Goal: Information Seeking & Learning: Check status

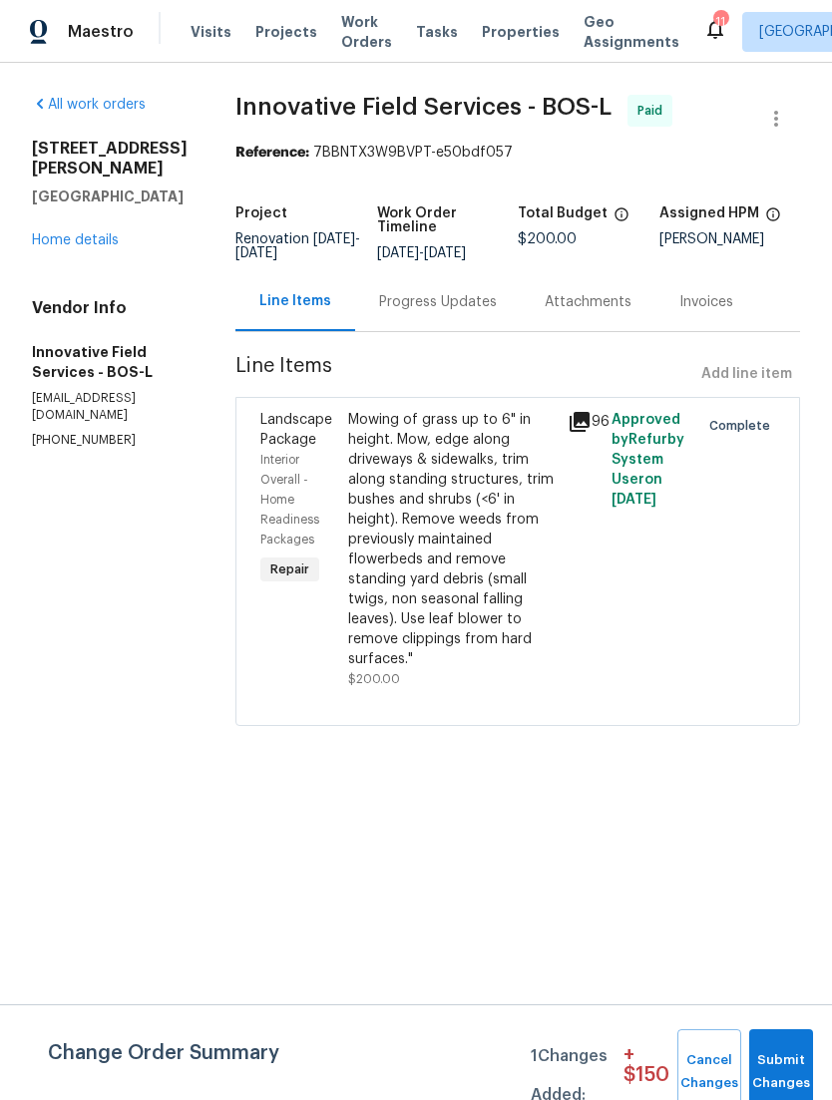
click at [505, 42] on span "Properties" at bounding box center [521, 32] width 78 height 20
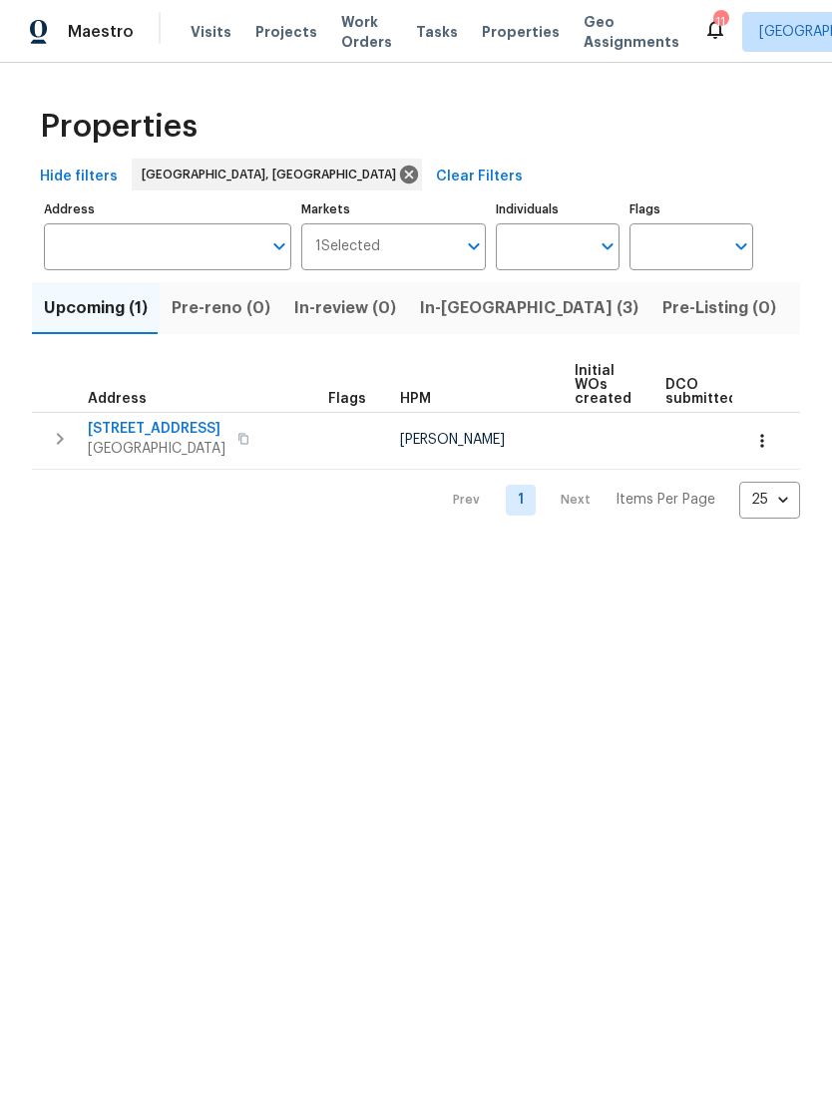
click at [426, 322] on span "In-reno (3)" at bounding box center [529, 308] width 218 height 28
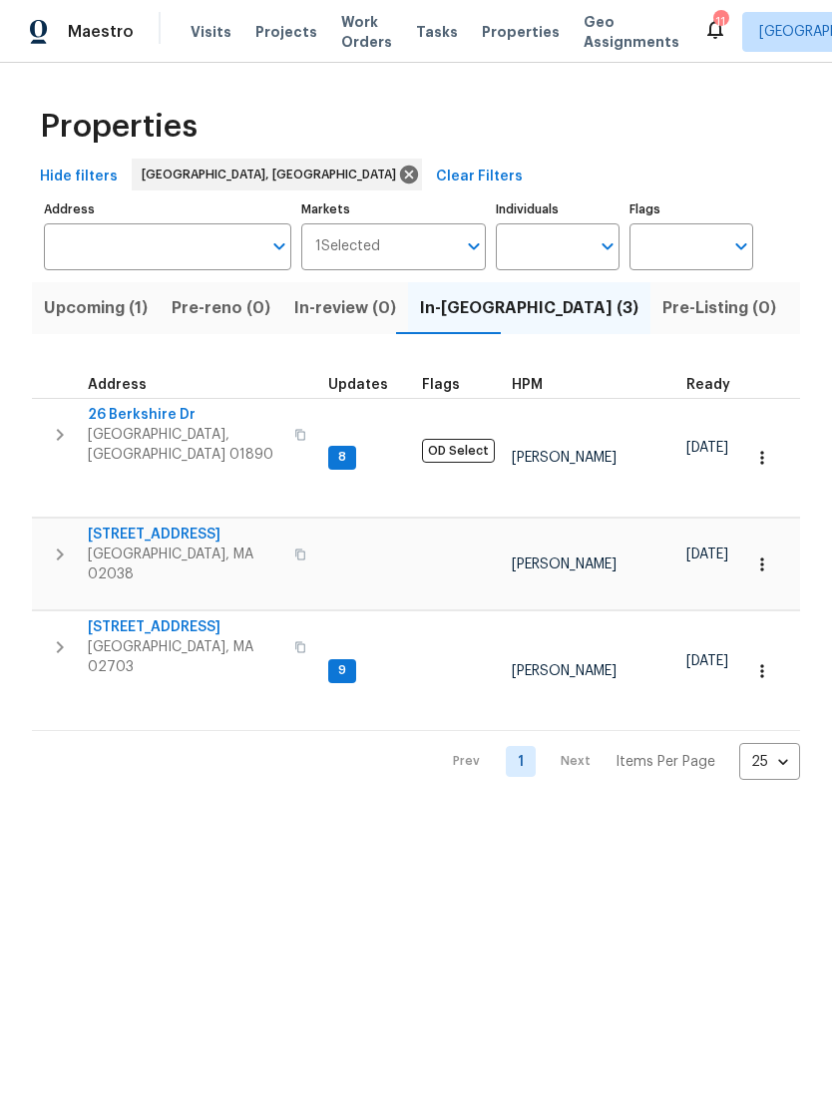
click at [129, 617] on span "[STREET_ADDRESS]" at bounding box center [185, 627] width 194 height 20
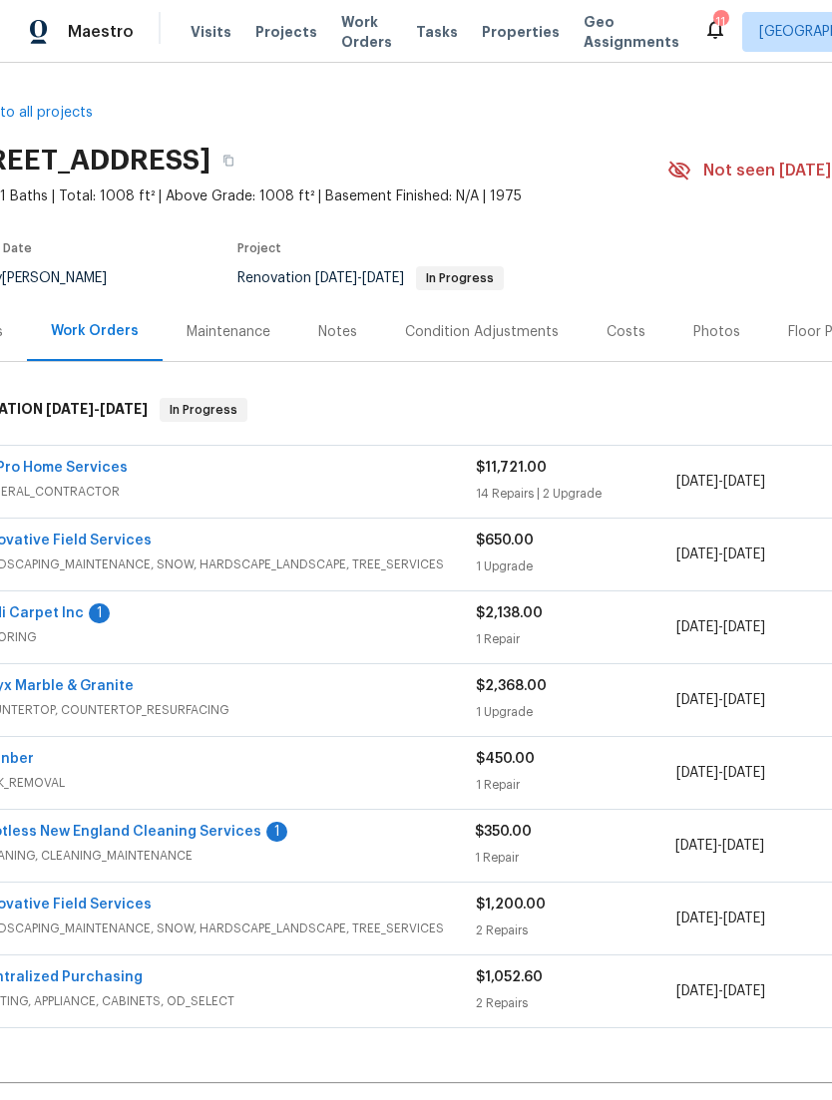
scroll to position [0, 56]
click at [714, 342] on div "Photos" at bounding box center [716, 332] width 47 height 20
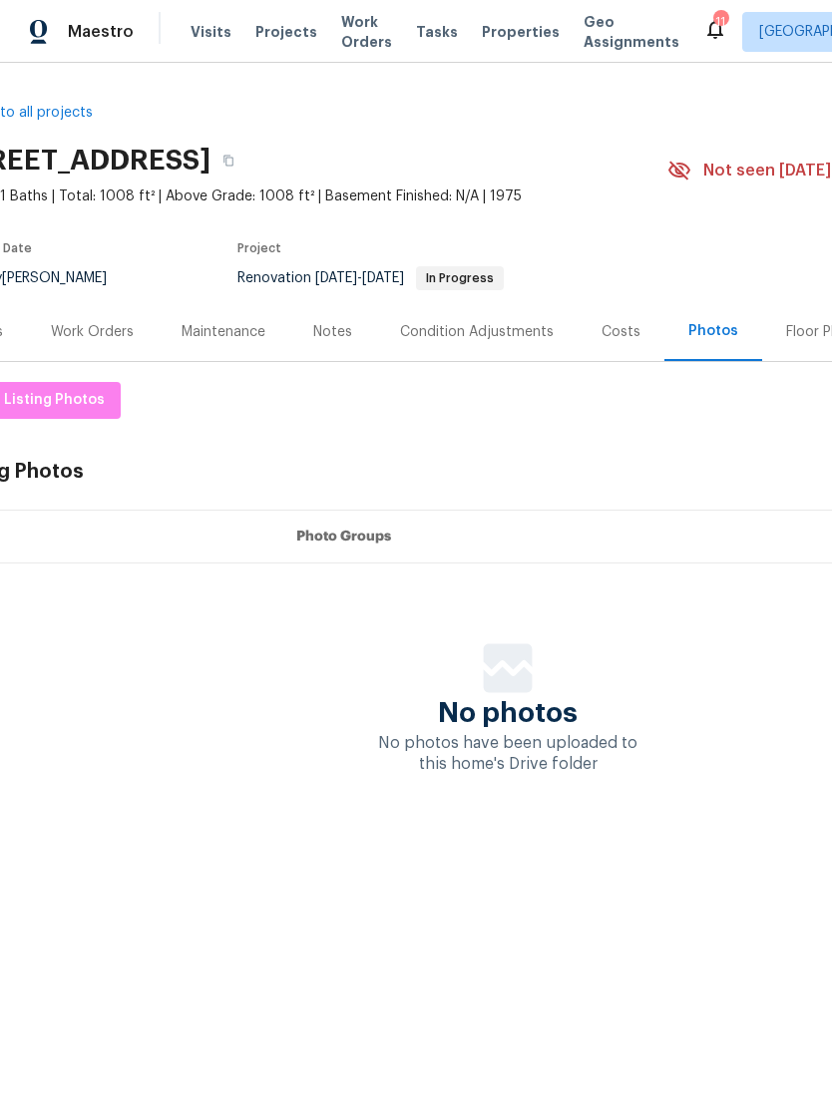
click at [626, 342] on div "Costs" at bounding box center [620, 332] width 39 height 20
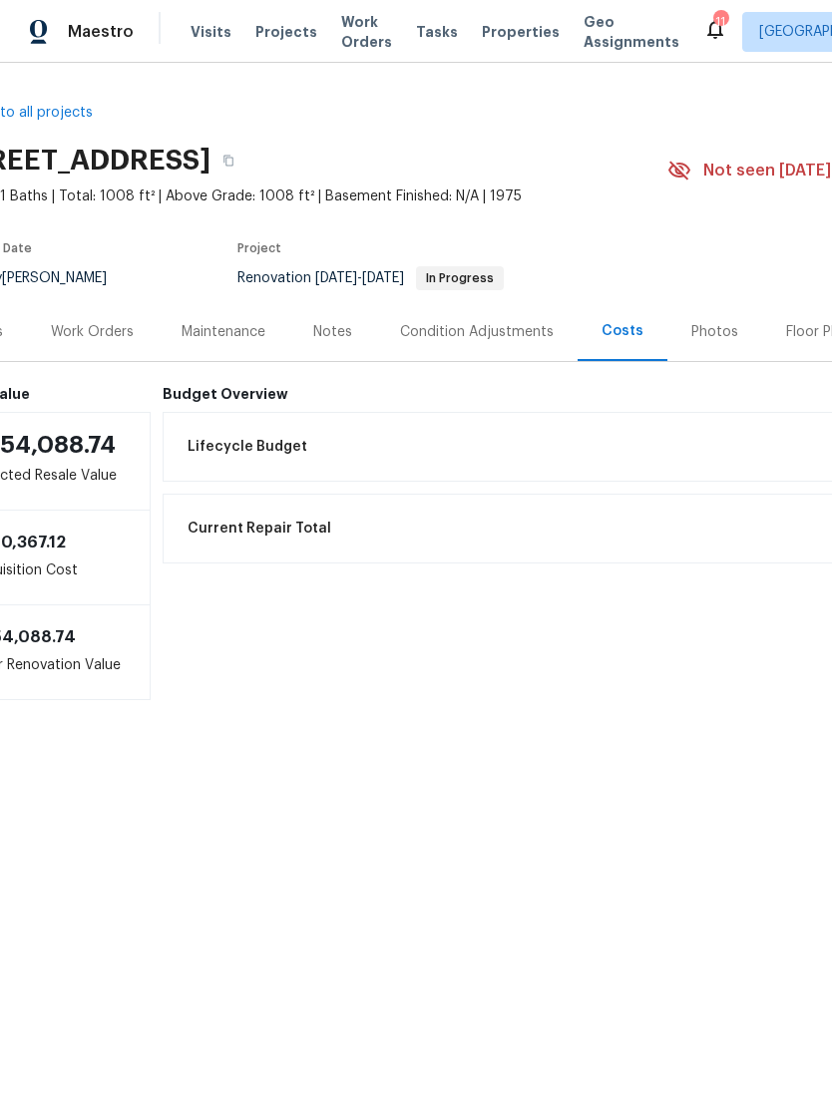
click at [330, 342] on div "Notes" at bounding box center [332, 332] width 39 height 20
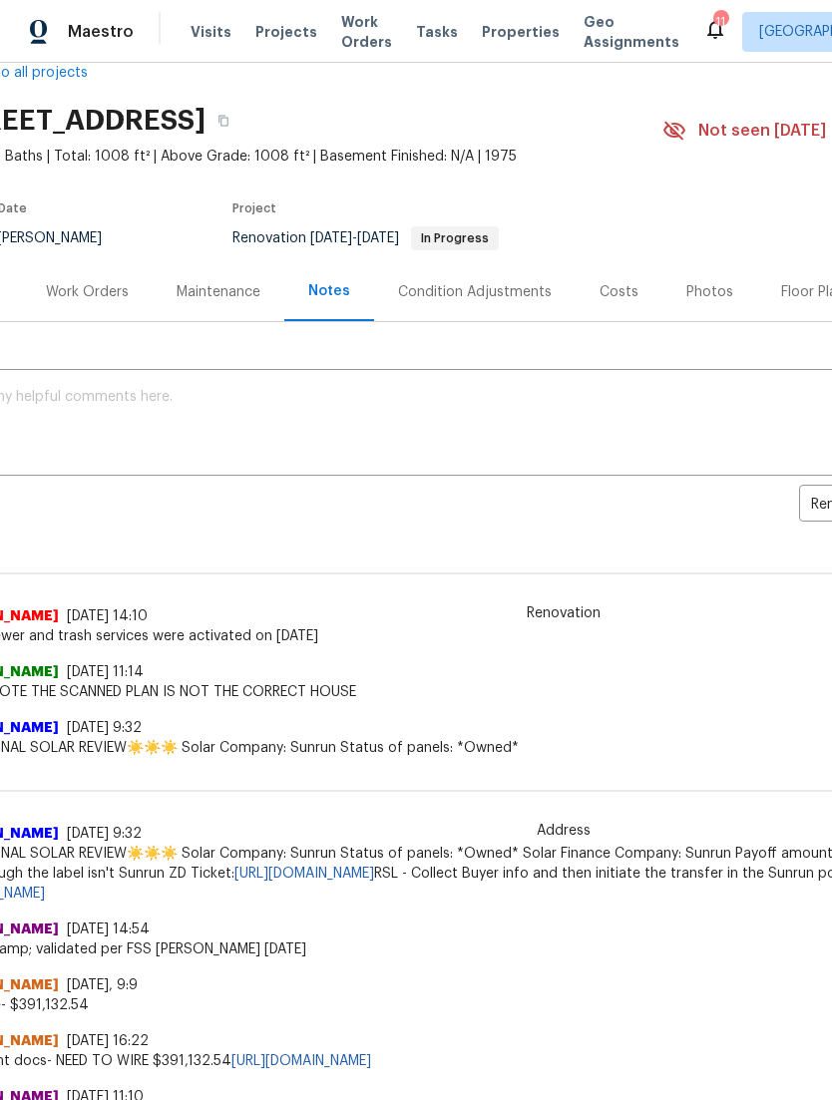
scroll to position [40, 60]
click at [71, 302] on div "Work Orders" at bounding box center [88, 292] width 83 height 20
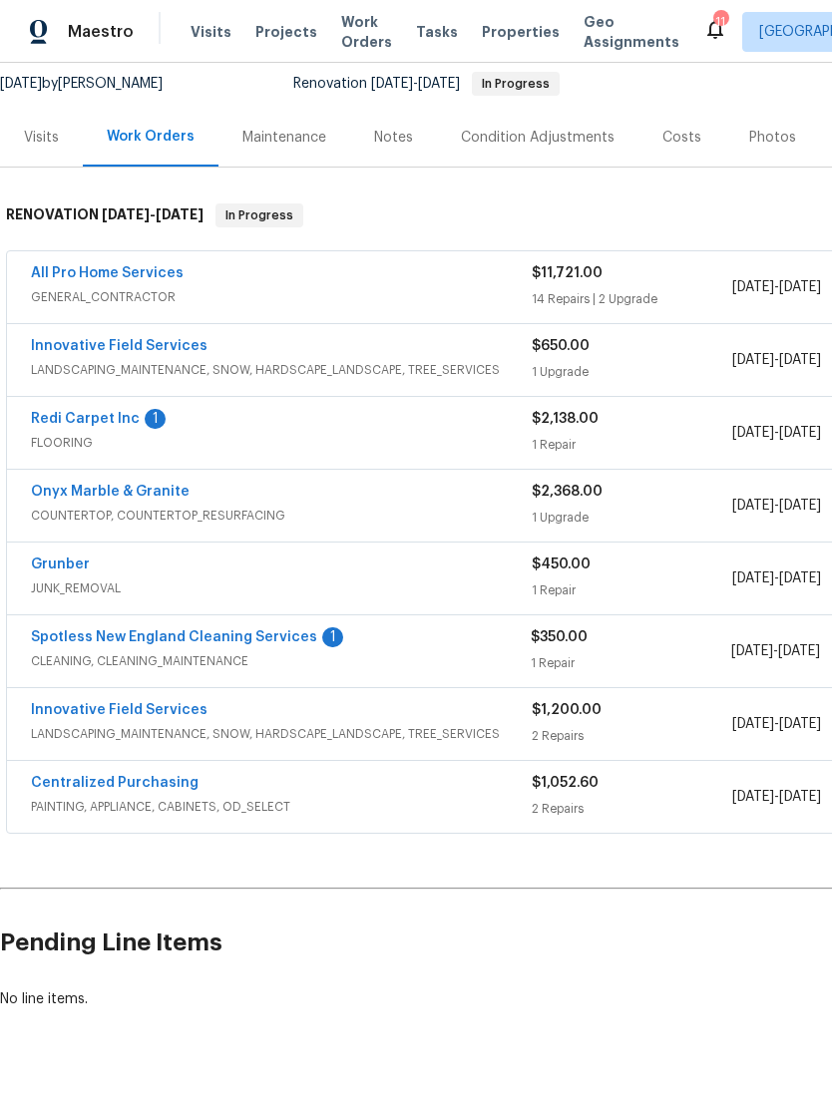
scroll to position [194, 0]
click at [68, 426] on link "Redi Carpet Inc" at bounding box center [85, 419] width 109 height 14
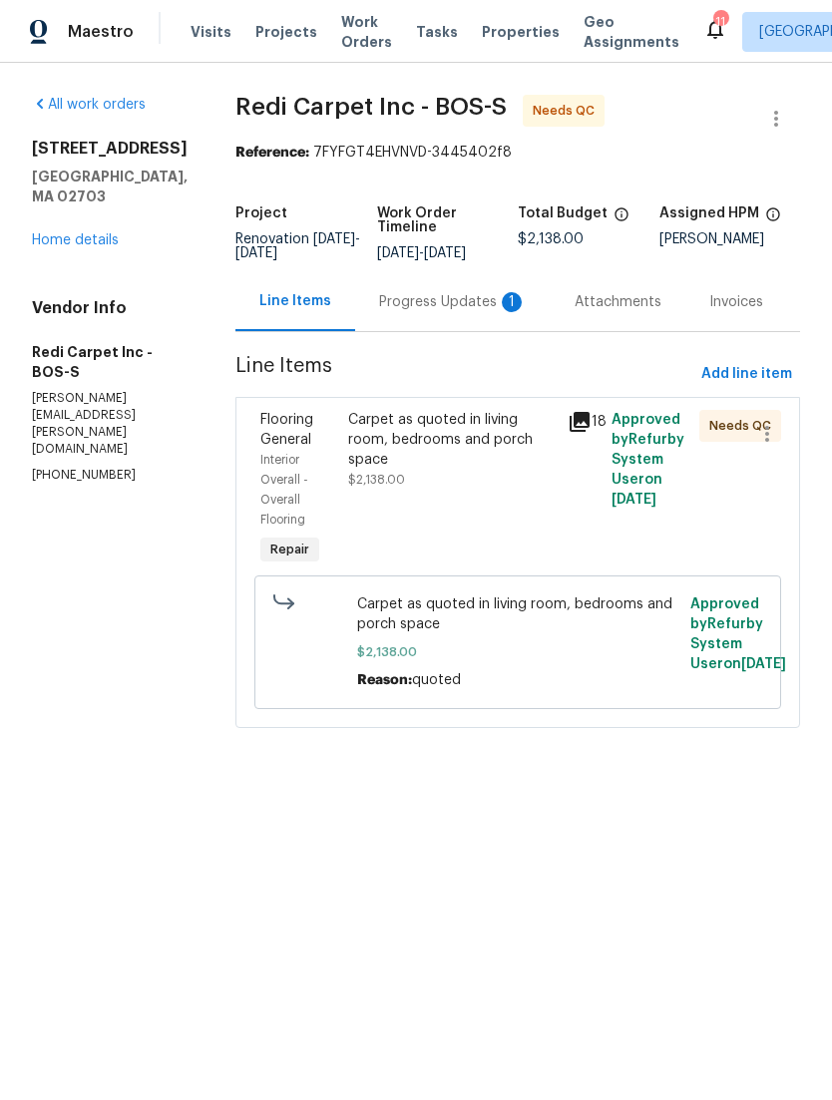
click at [681, 496] on div "Approved by Refurby System User on [DATE]" at bounding box center [649, 490] width 88 height 172
click at [633, 662] on span "$2,138.00" at bounding box center [518, 652] width 322 height 20
click at [591, 496] on div "18" at bounding box center [583, 490] width 44 height 172
click at [595, 527] on div "18" at bounding box center [583, 490] width 44 height 172
click at [551, 634] on span "Carpet as quoted in living room, bedrooms and porch space" at bounding box center [518, 614] width 322 height 40
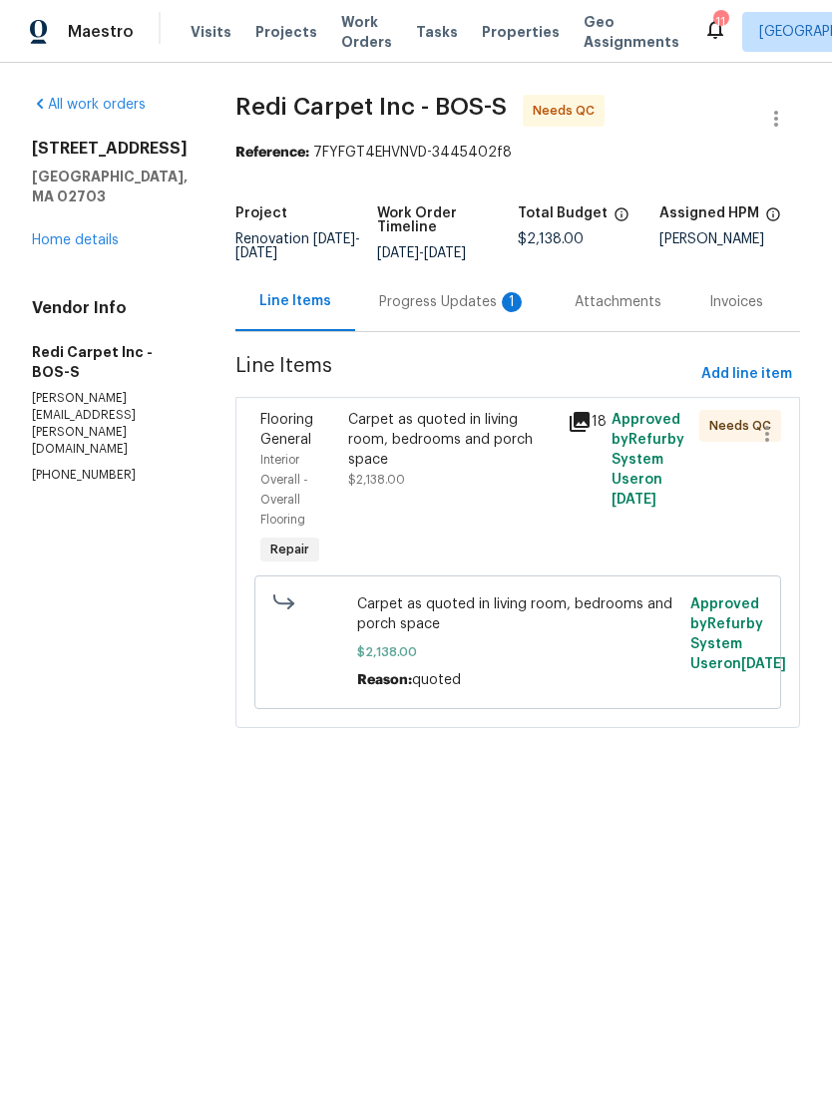
click at [582, 544] on div "18" at bounding box center [583, 490] width 44 height 172
click at [645, 456] on span "Approved by Refurby System User on [DATE]" at bounding box center [647, 460] width 73 height 94
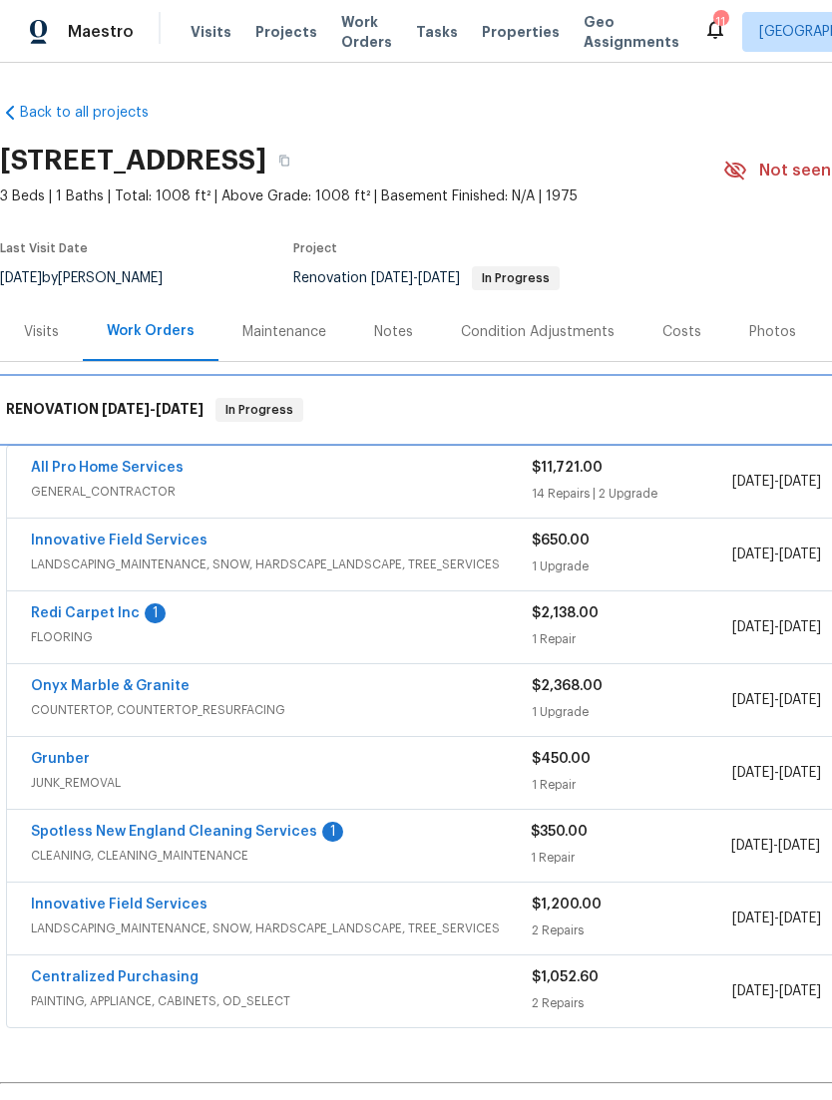
click at [61, 442] on div "RENOVATION 8/7/25 - 8/22/25 In Progress" at bounding box center [563, 410] width 1127 height 64
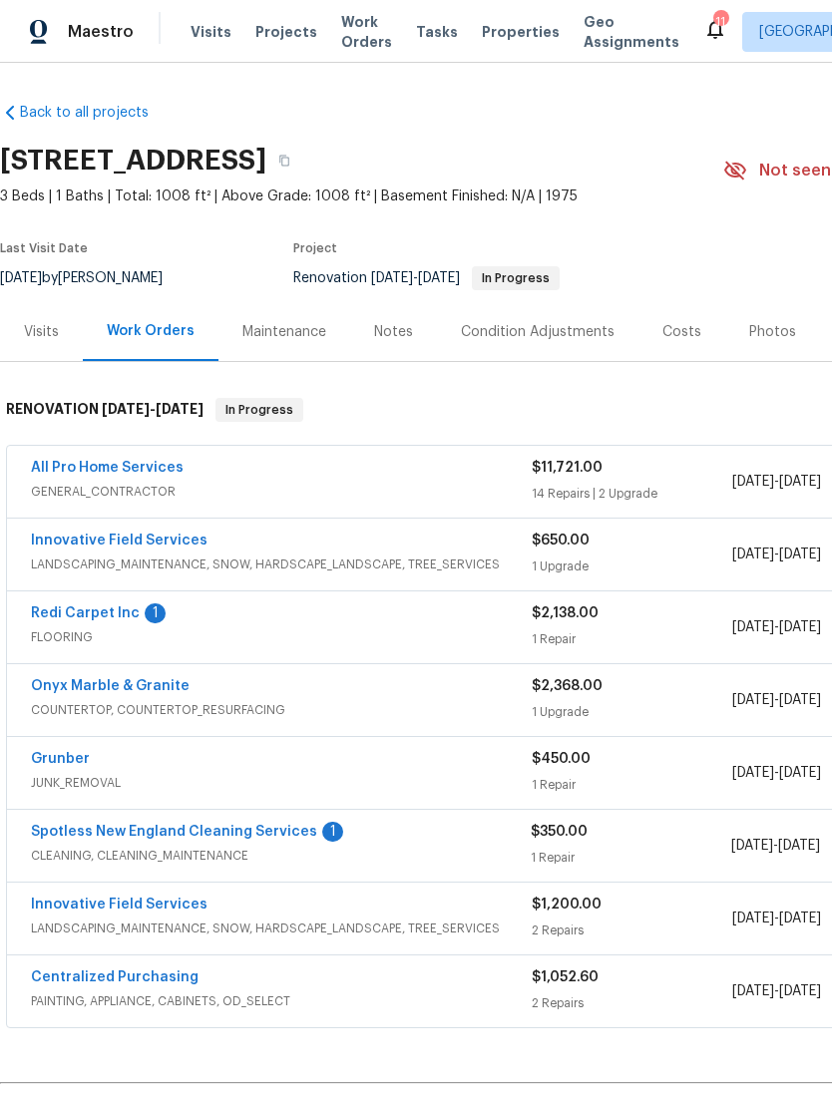
click at [64, 475] on link "All Pro Home Services" at bounding box center [107, 468] width 153 height 14
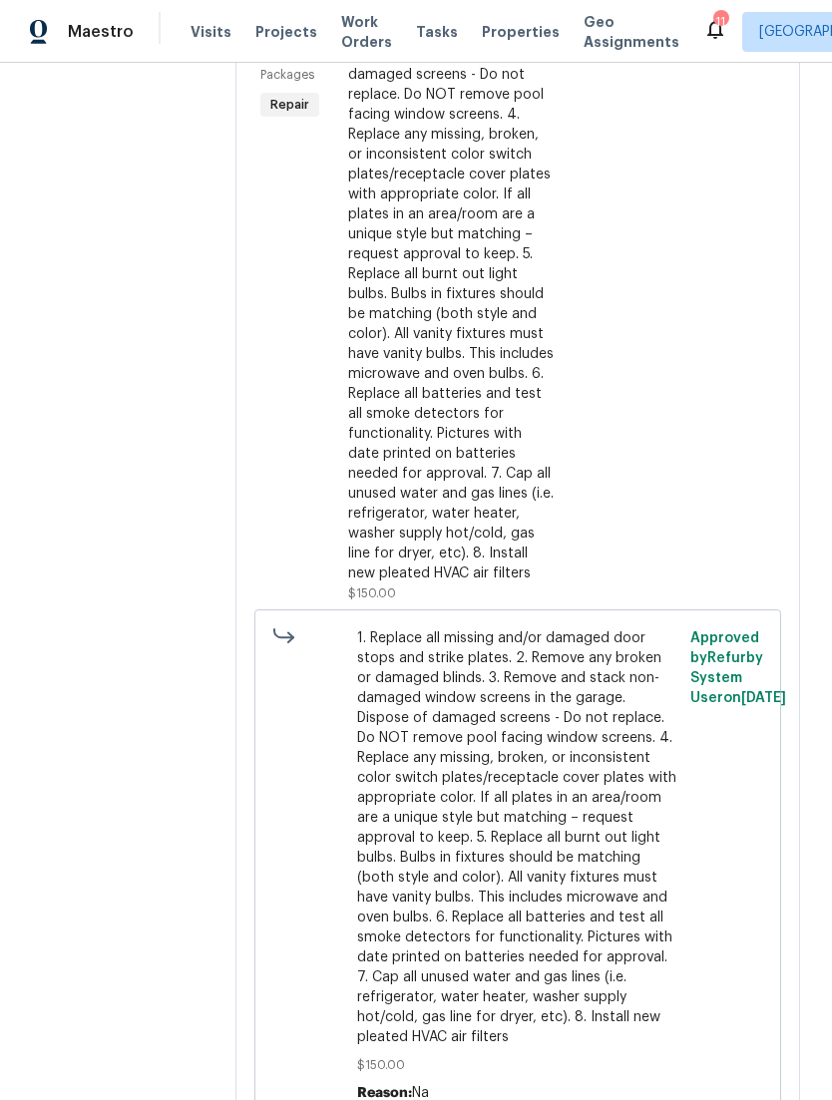
scroll to position [2761, 0]
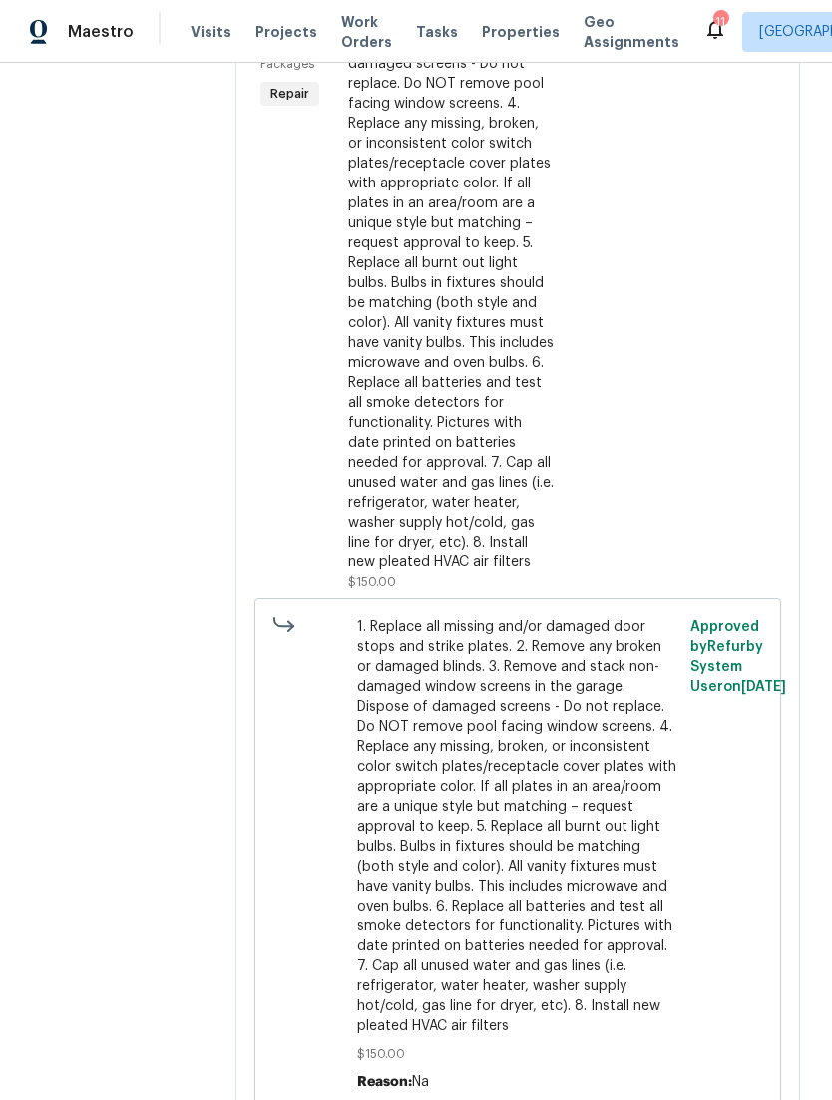
click at [592, 719] on span "1. Replace all missing and/or damaged door stops and strike plates. 2. Remove a…" at bounding box center [518, 826] width 322 height 419
click at [634, 332] on div "Approved by Refurby System User on 8/7/2025" at bounding box center [649, 253] width 88 height 690
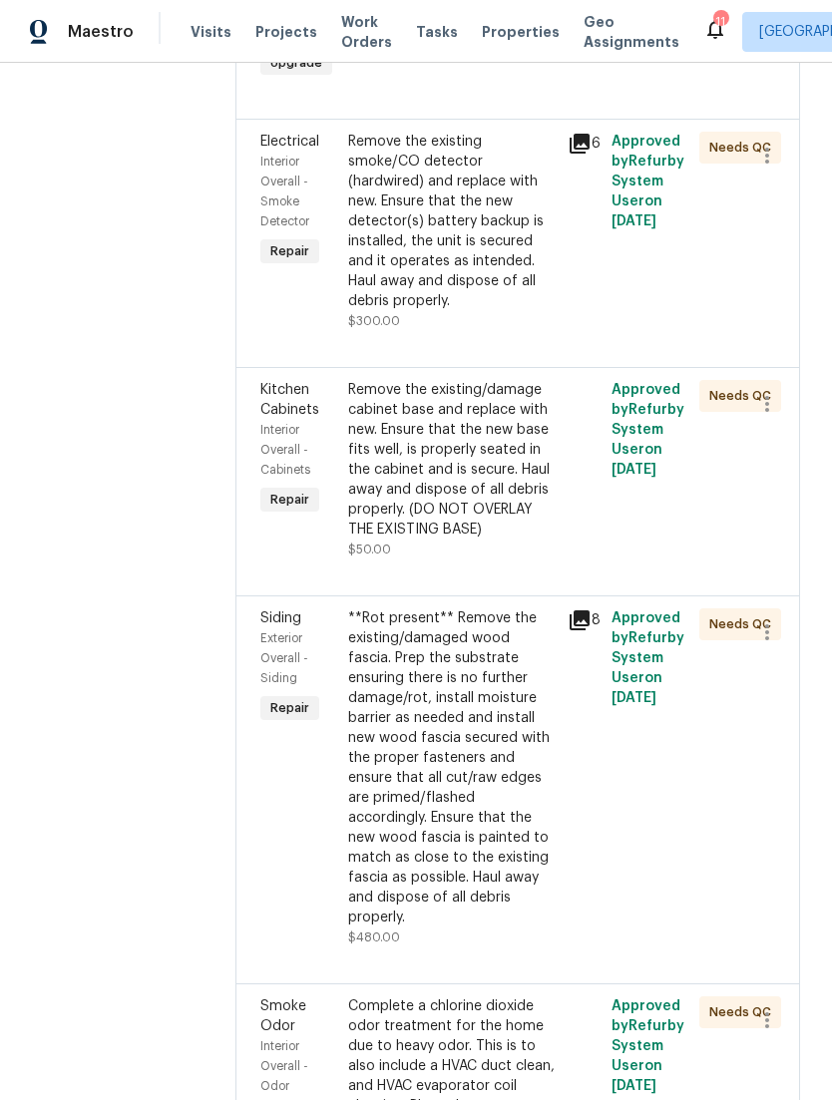
scroll to position [674, 0]
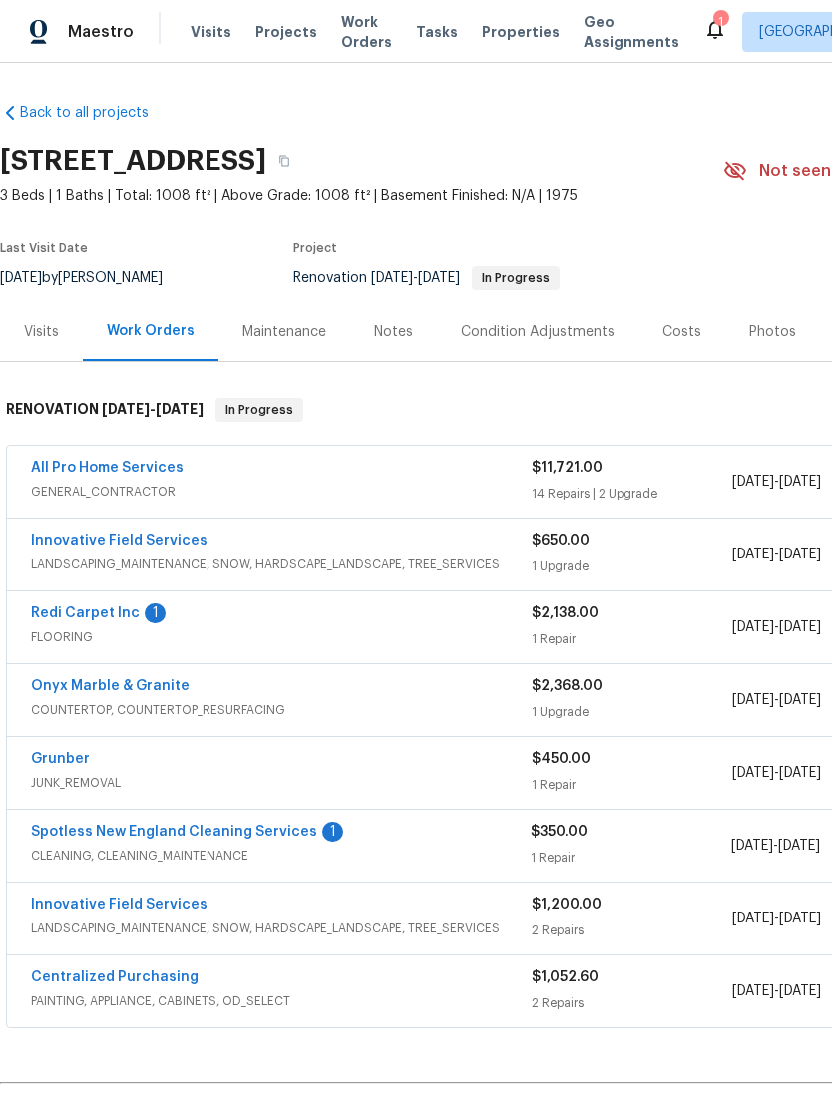
click at [22, 344] on div "Visits" at bounding box center [41, 331] width 83 height 59
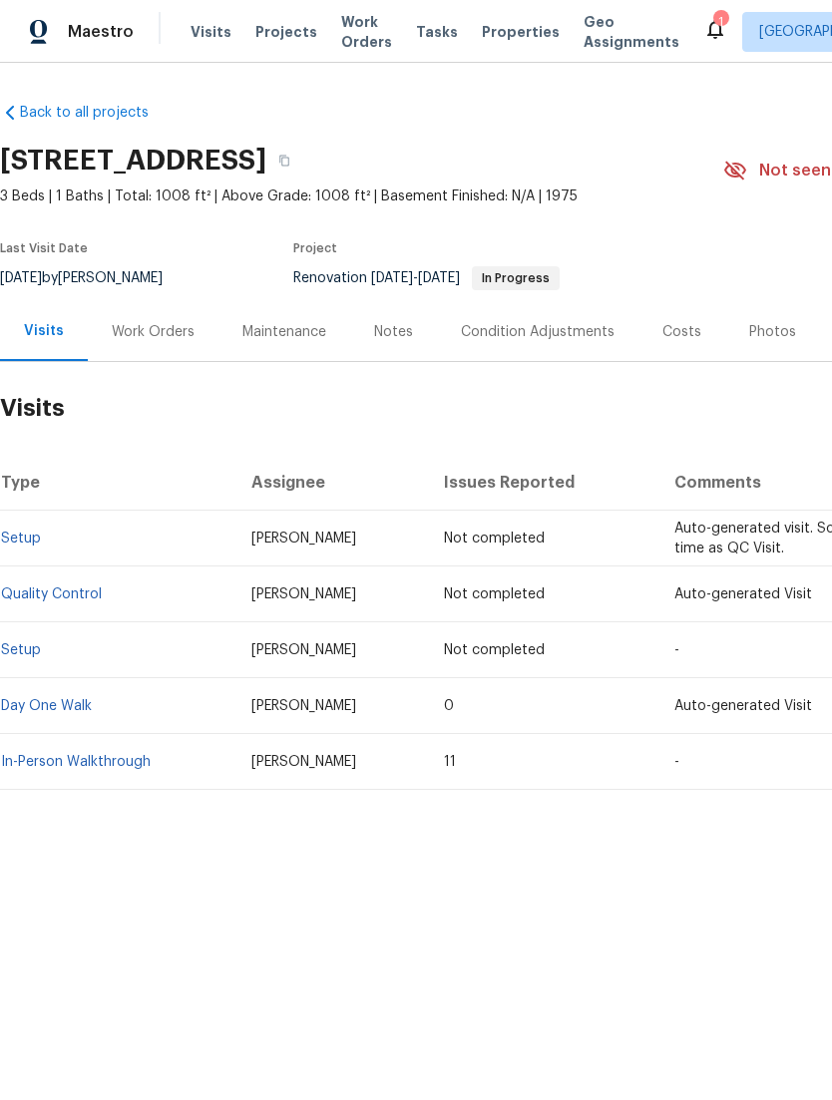
click at [40, 769] on link "In-Person Walkthrough" at bounding box center [76, 762] width 150 height 14
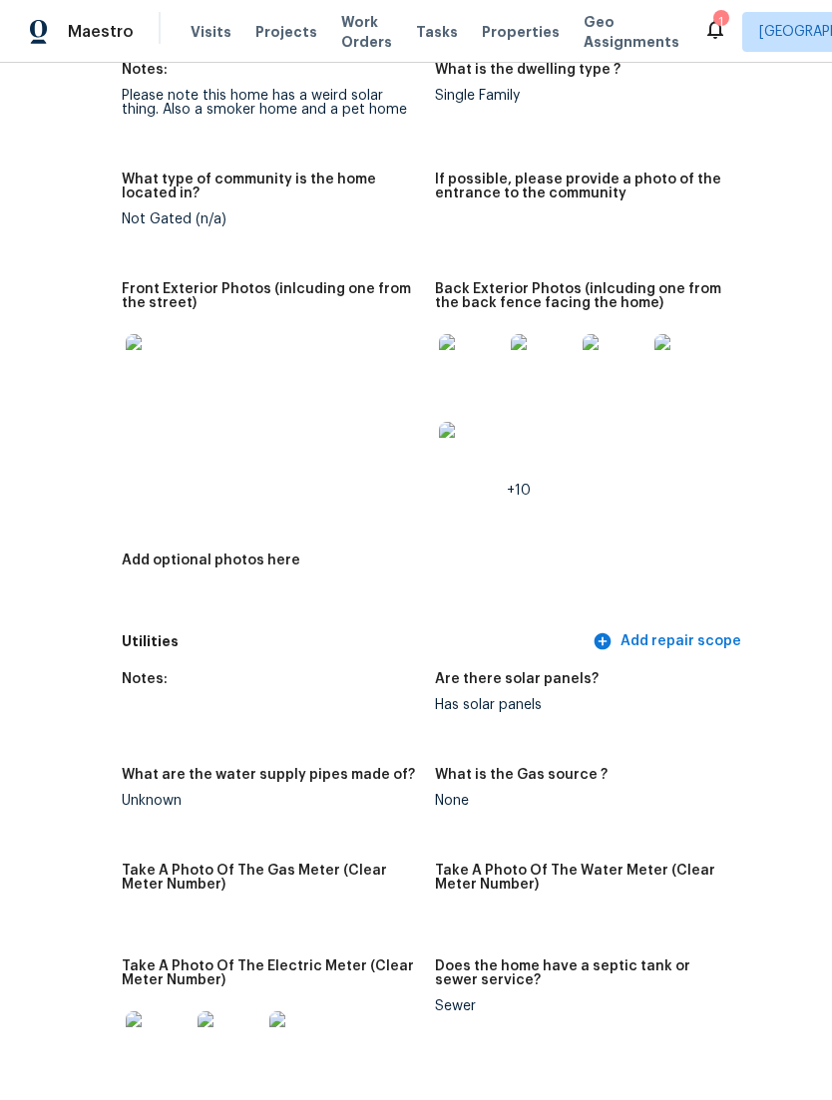
scroll to position [878, 121]
click at [658, 382] on img at bounding box center [687, 366] width 64 height 64
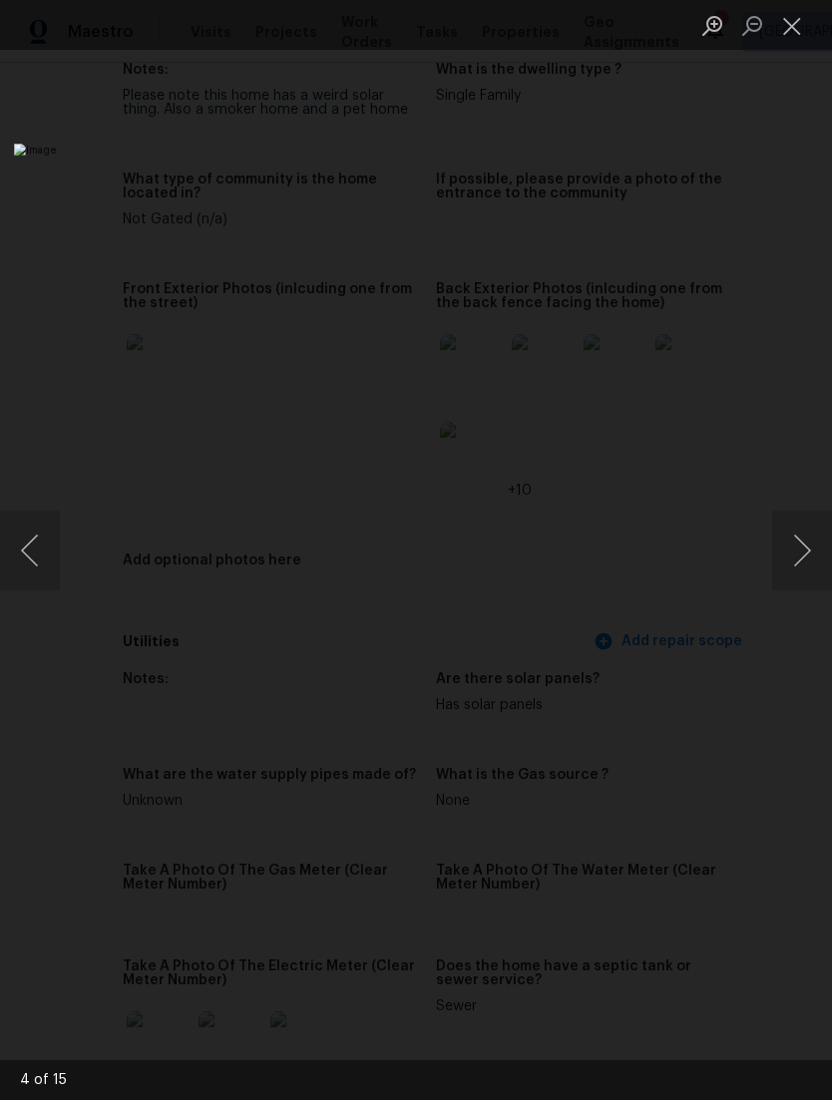
click at [38, 549] on button "Previous image" at bounding box center [30, 551] width 60 height 80
click at [59, 547] on button "Previous image" at bounding box center [30, 551] width 60 height 80
click at [52, 547] on button "Previous image" at bounding box center [30, 551] width 60 height 80
click at [58, 555] on button "Previous image" at bounding box center [30, 551] width 60 height 80
click at [66, 549] on img "Lightbox" at bounding box center [321, 550] width 614 height 813
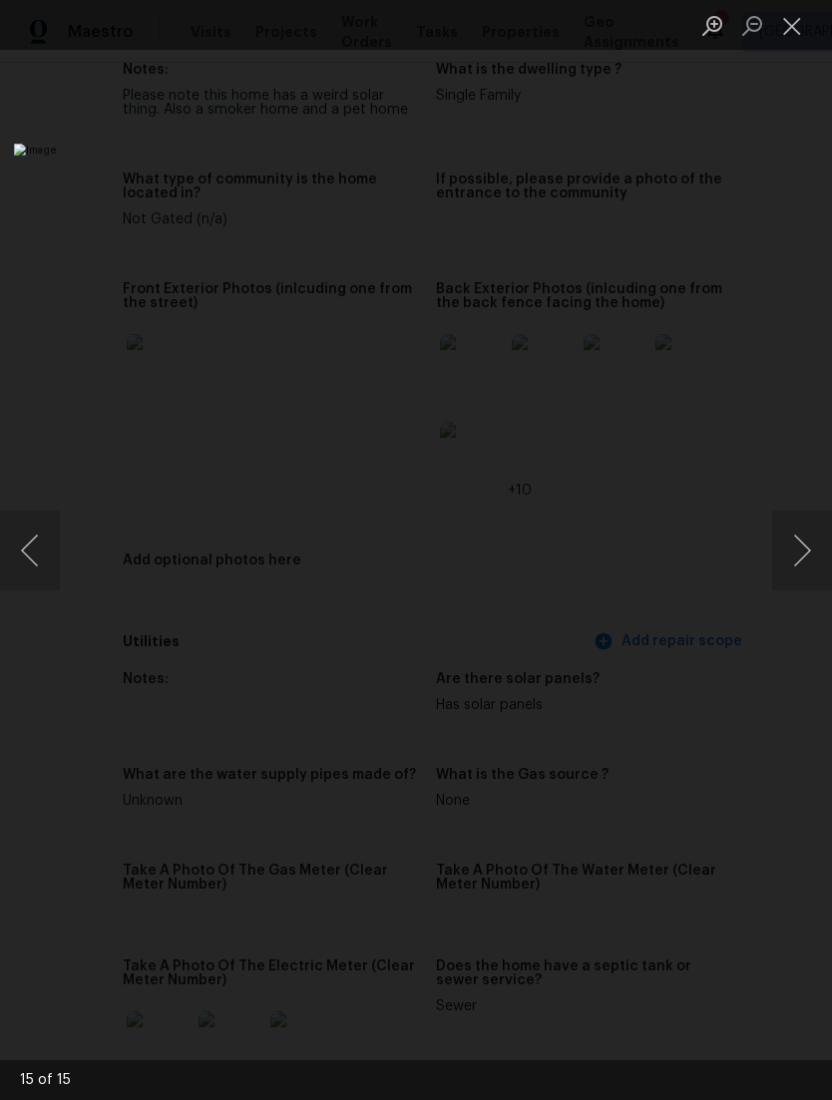
click at [66, 582] on img "Lightbox" at bounding box center [321, 550] width 614 height 813
click at [65, 581] on img "Lightbox" at bounding box center [321, 550] width 614 height 813
click at [28, 556] on button "Previous image" at bounding box center [30, 551] width 60 height 80
click at [772, 28] on button "Close lightbox" at bounding box center [792, 25] width 40 height 35
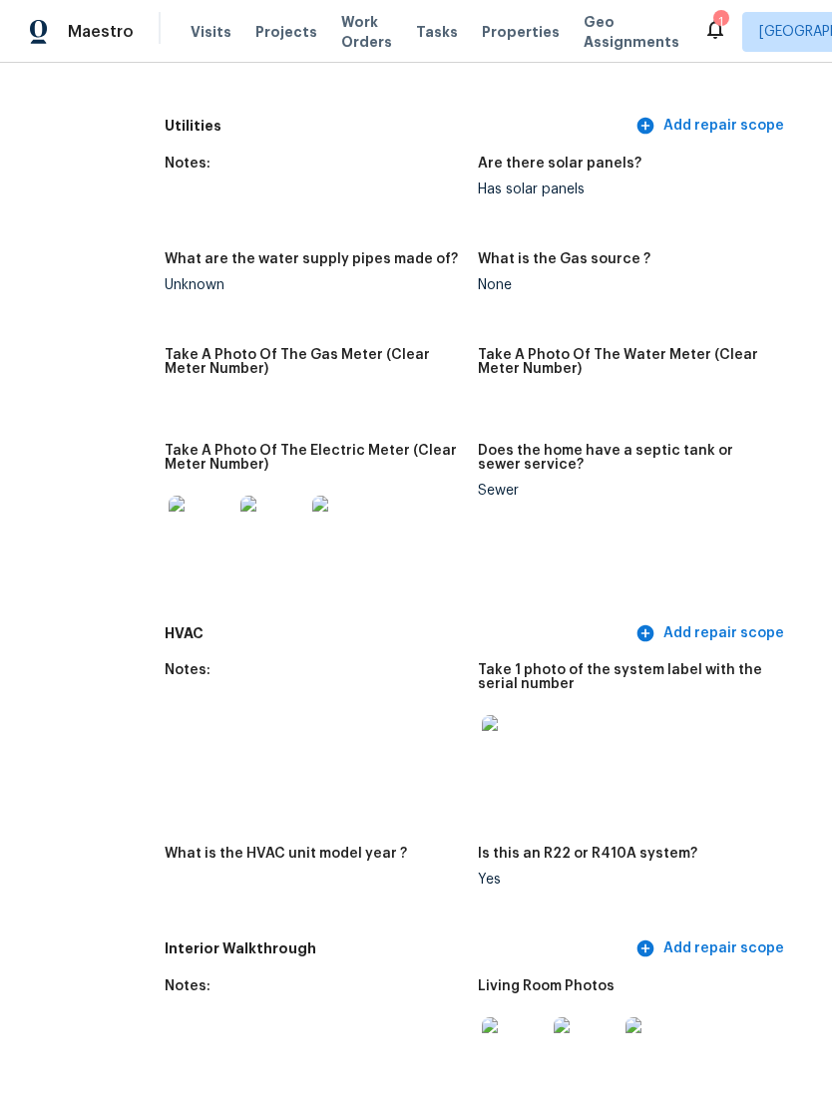
scroll to position [1412, 70]
